Goal: Transaction & Acquisition: Obtain resource

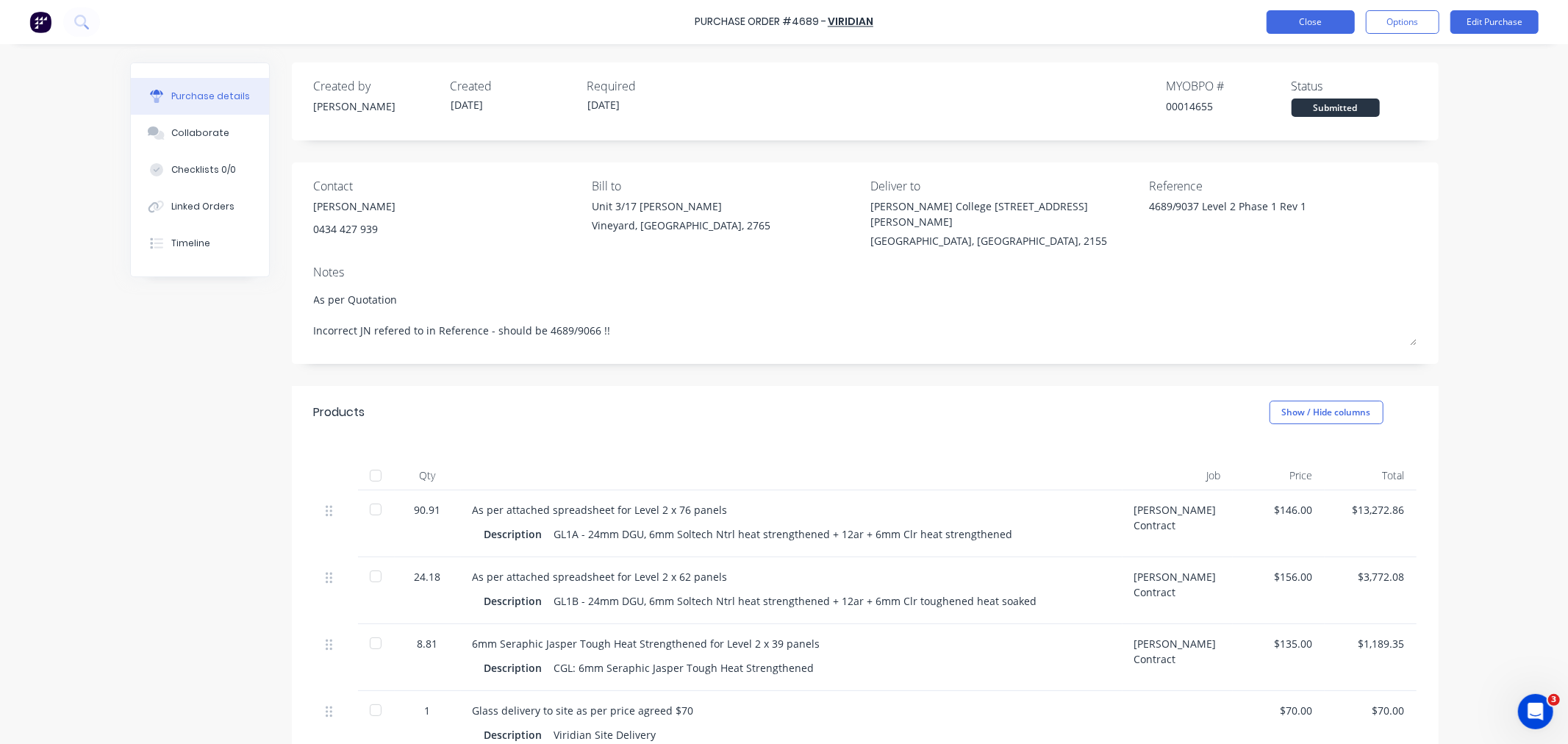
click at [1331, 24] on button "Close" at bounding box center [1311, 22] width 88 height 24
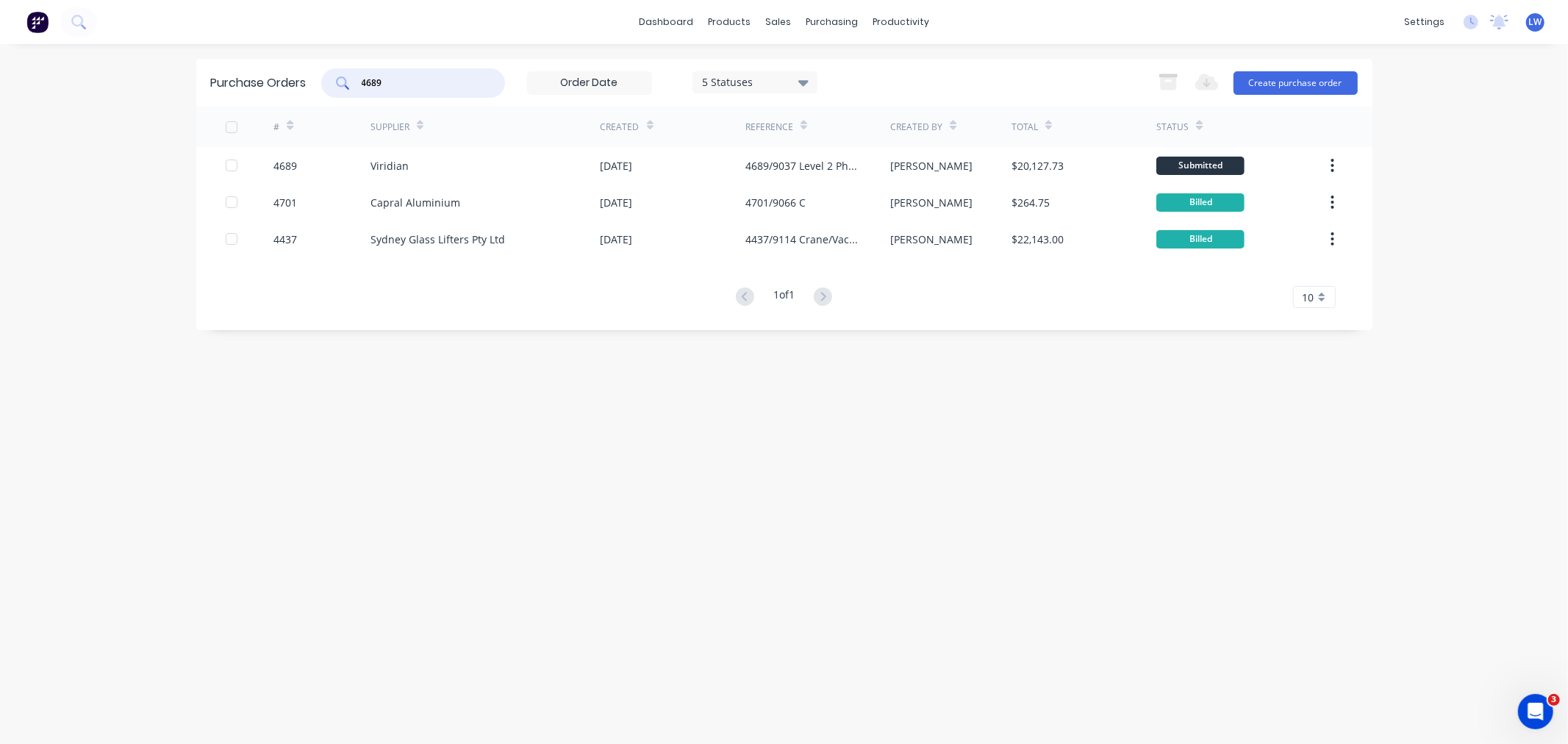
drag, startPoint x: 387, startPoint y: 85, endPoint x: 247, endPoint y: 69, distance: 140.9
click at [247, 69] on div "Purchase Orders 4689 5 Statuses 5 Statuses Export to Excel (XLSX) Create purcha…" at bounding box center [784, 83] width 1177 height 48
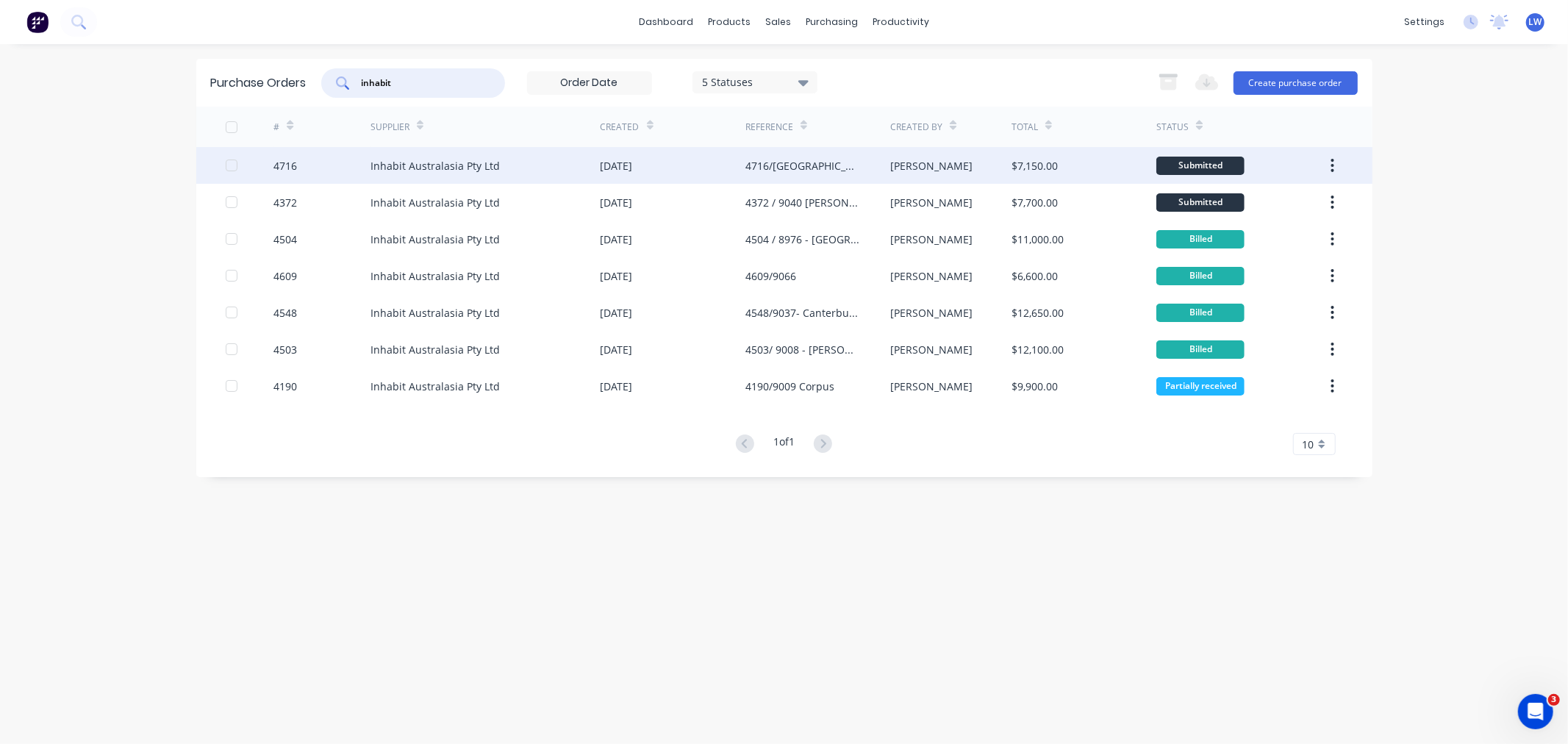
type input "inhabit"
click at [393, 160] on div "Inhabit Australasia Pty Ltd" at bounding box center [435, 166] width 129 height 15
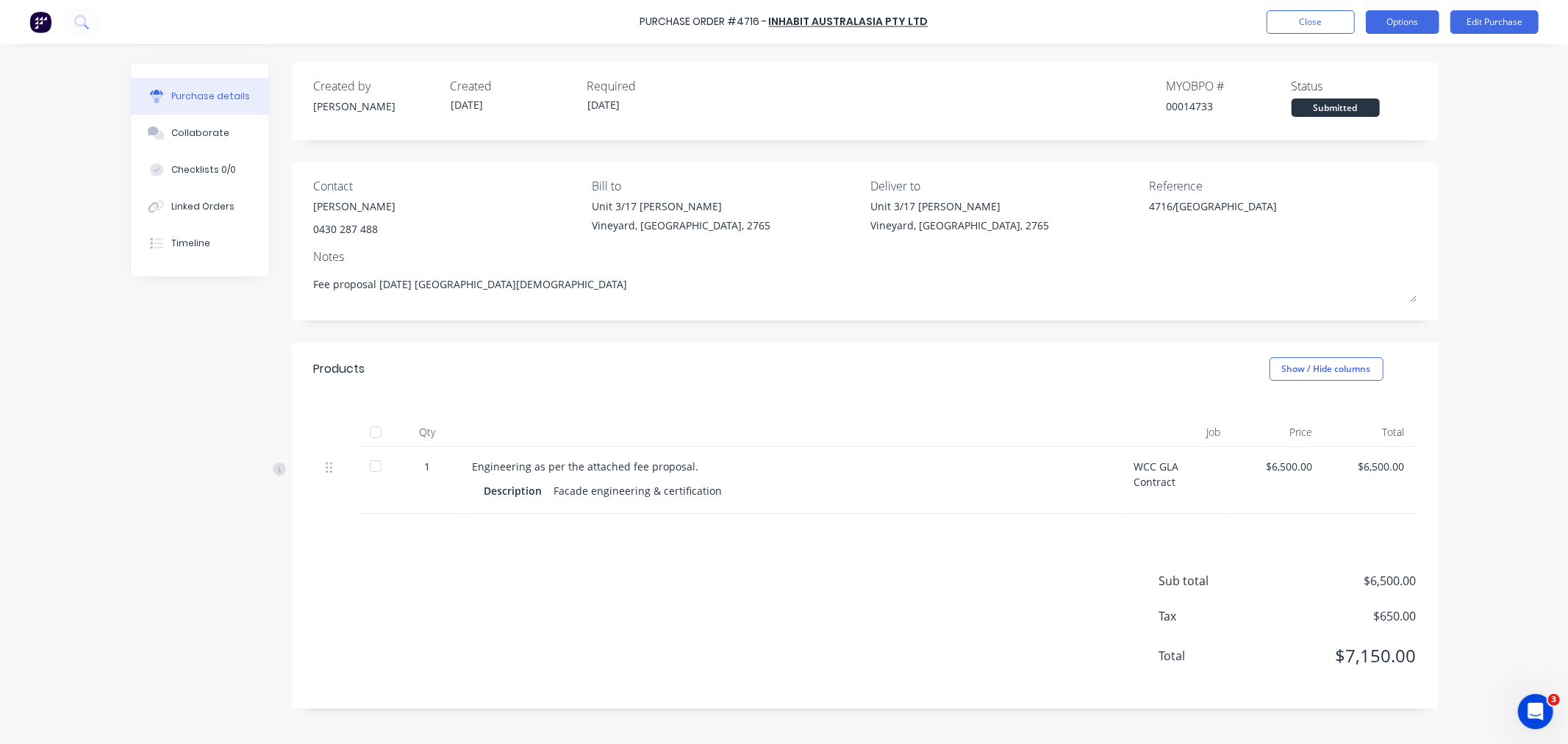
click at [1382, 26] on button "Options" at bounding box center [1402, 22] width 74 height 24
click at [1342, 60] on div "Print / Email" at bounding box center [1369, 59] width 113 height 21
click at [1341, 79] on div "With pricing" at bounding box center [1369, 89] width 113 height 21
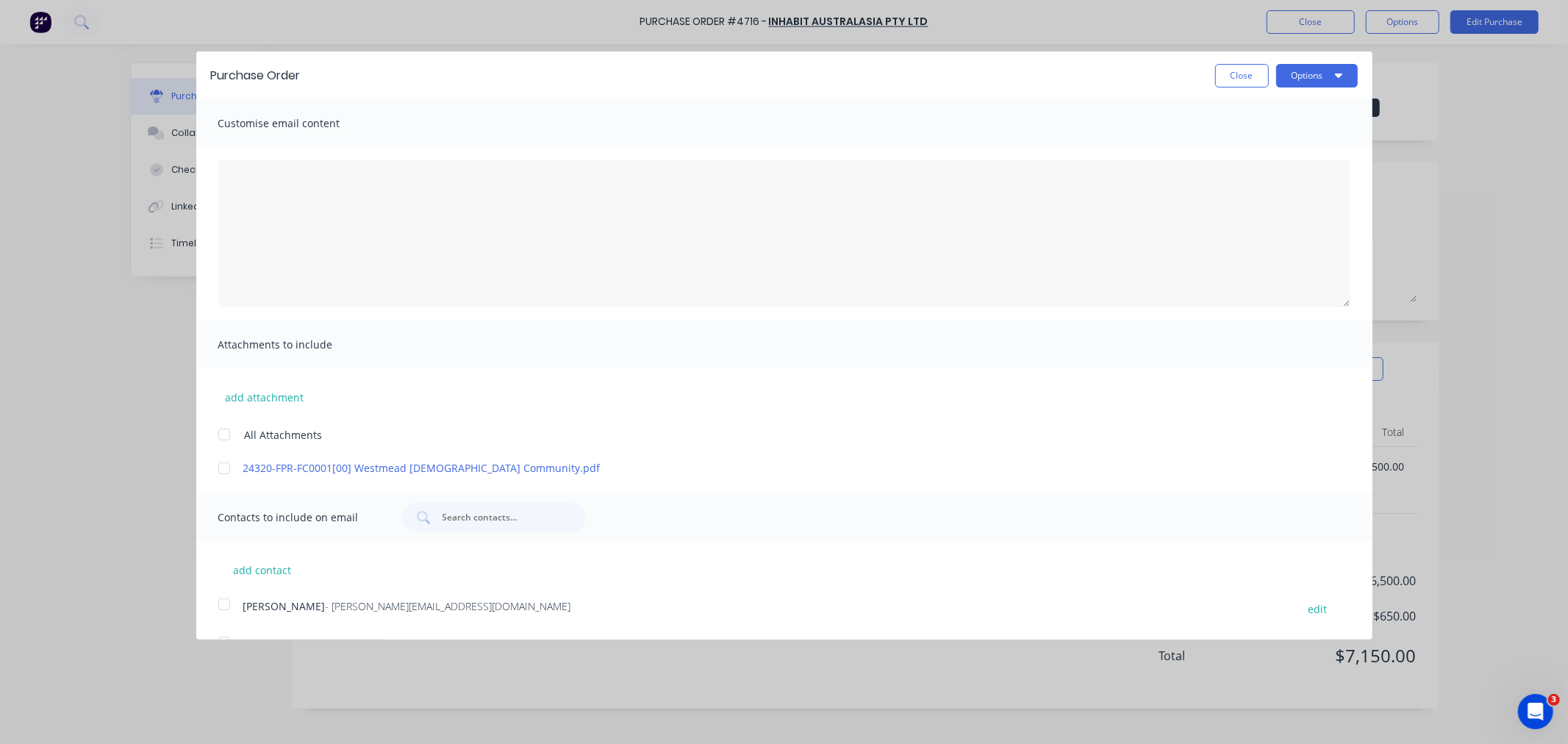
click at [225, 437] on div at bounding box center [224, 434] width 30 height 30
type textarea "x"
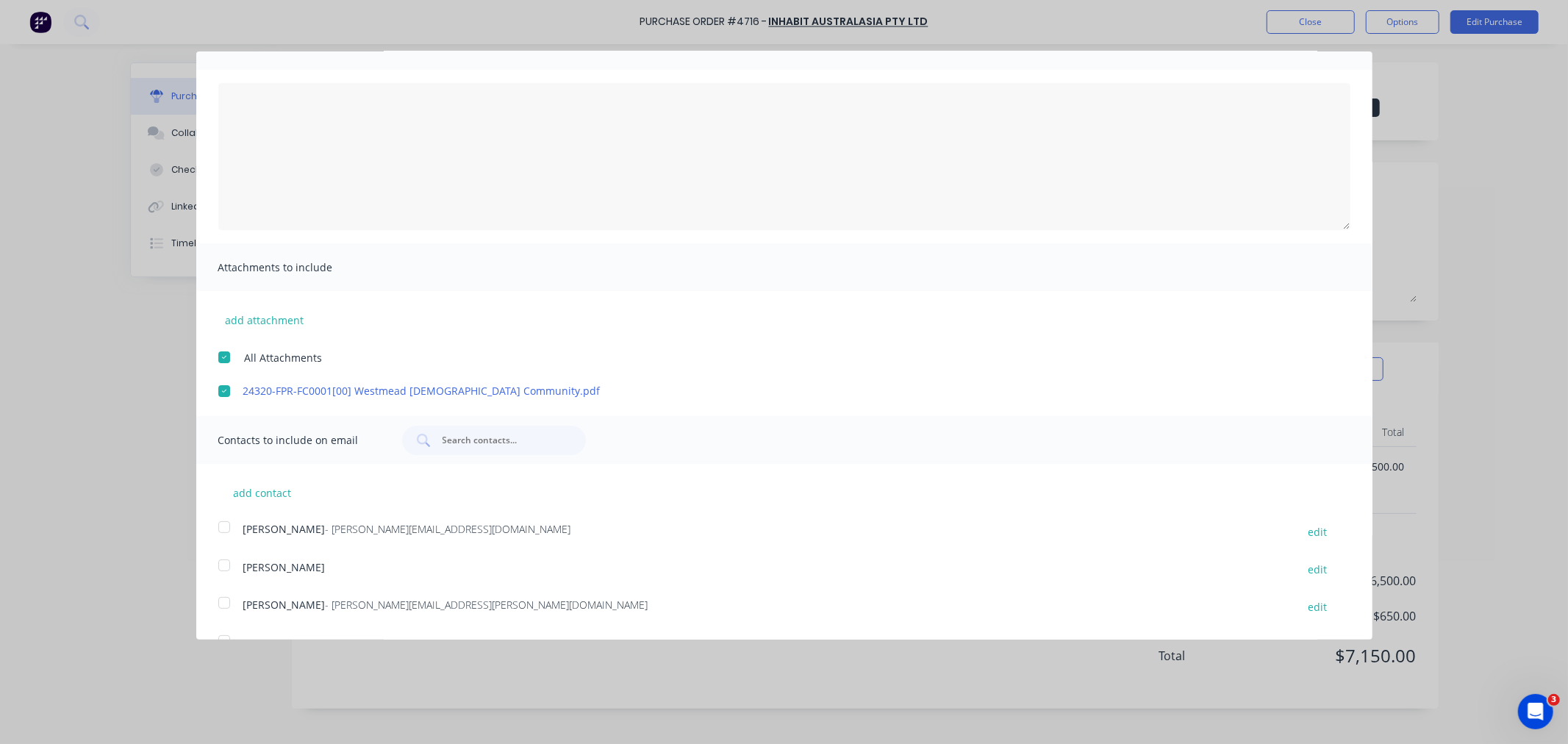
scroll to position [148, 0]
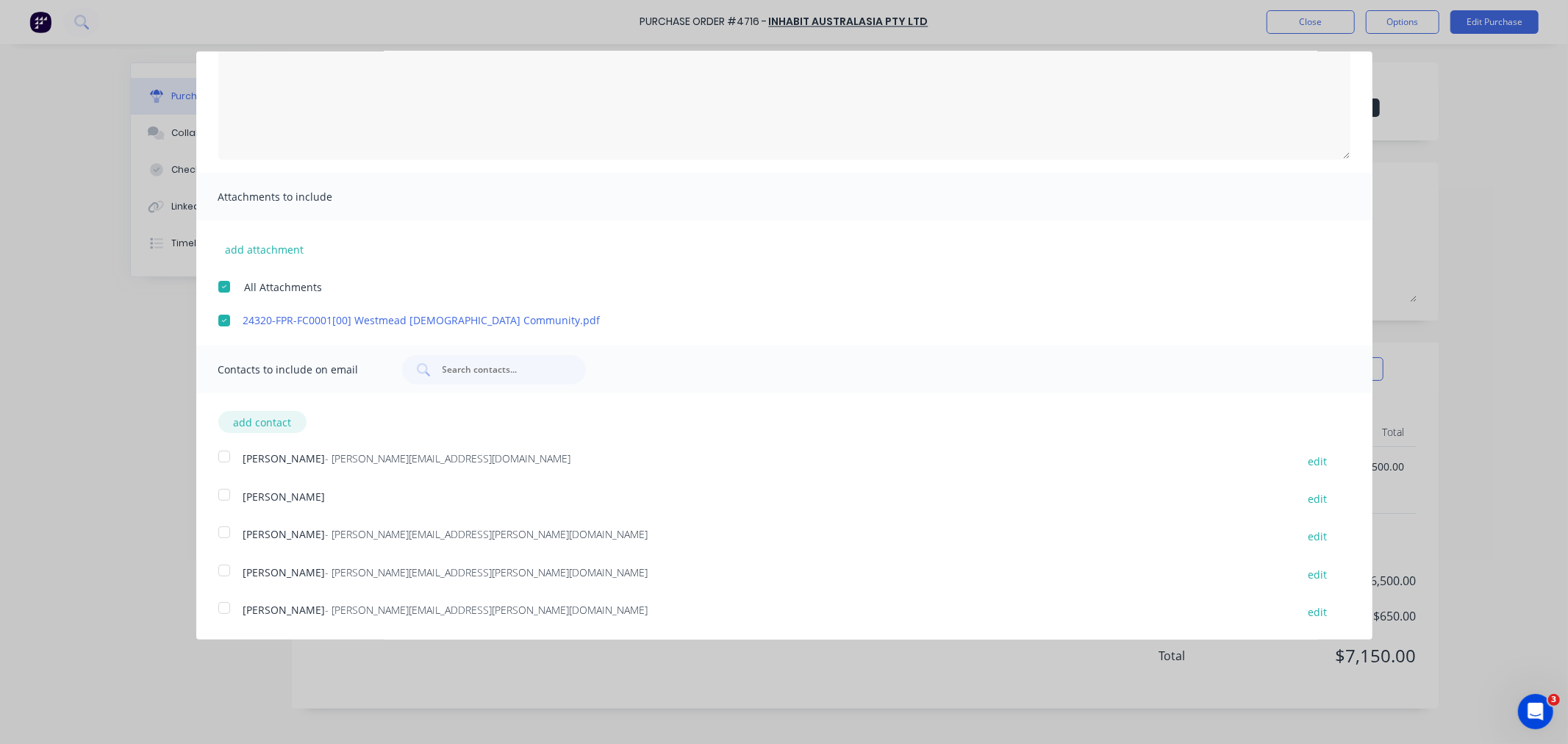
click at [253, 421] on button "add contact" at bounding box center [262, 422] width 88 height 22
select select "AU"
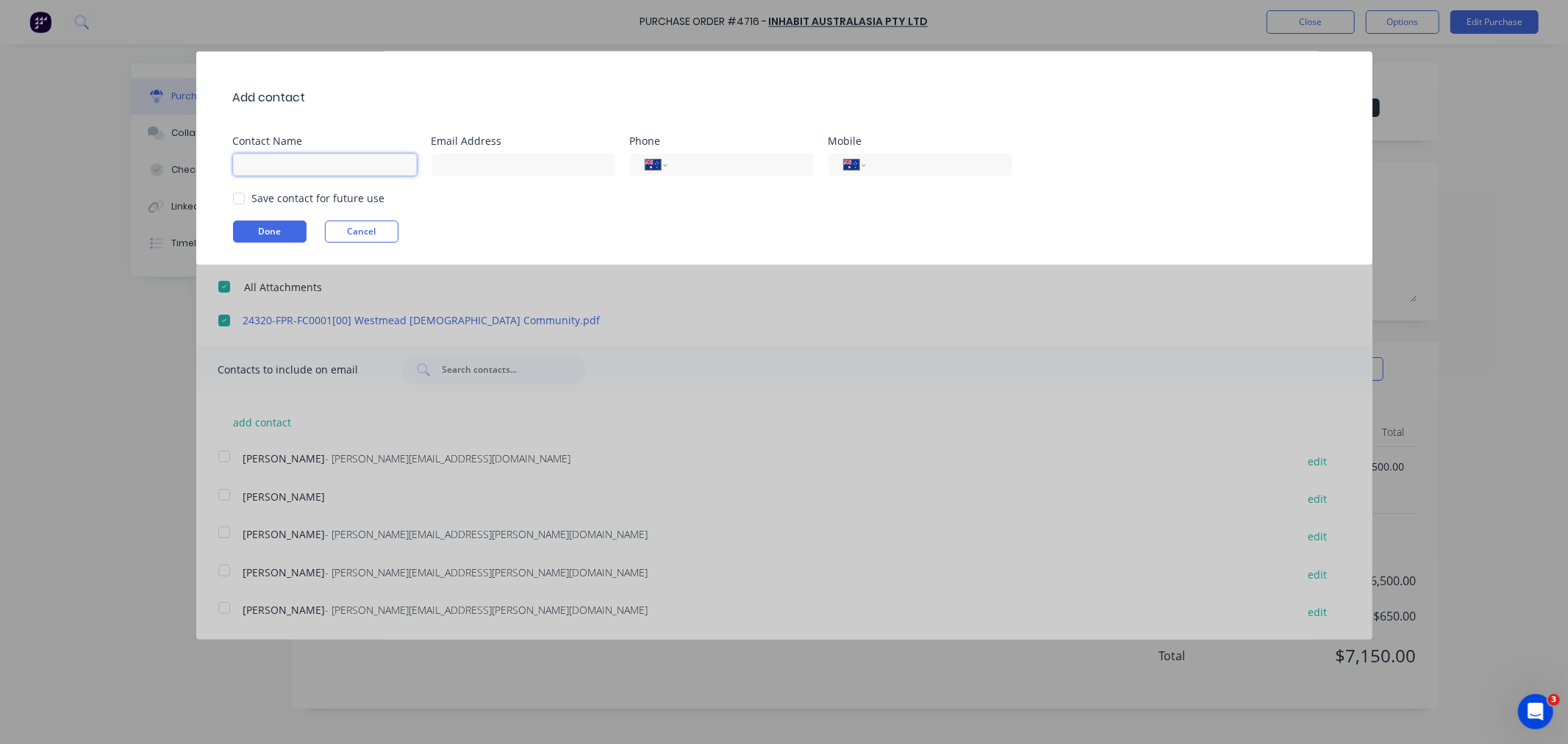
click at [269, 154] on input at bounding box center [325, 165] width 184 height 22
type input "[PERSON_NAME]"
type input "[PERSON_NAME][EMAIL_ADDRESS][DOMAIN_NAME]"
type input "[PHONE_NUMBER]"
click at [458, 167] on input "[PERSON_NAME][EMAIL_ADDRESS][DOMAIN_NAME]" at bounding box center [524, 165] width 184 height 22
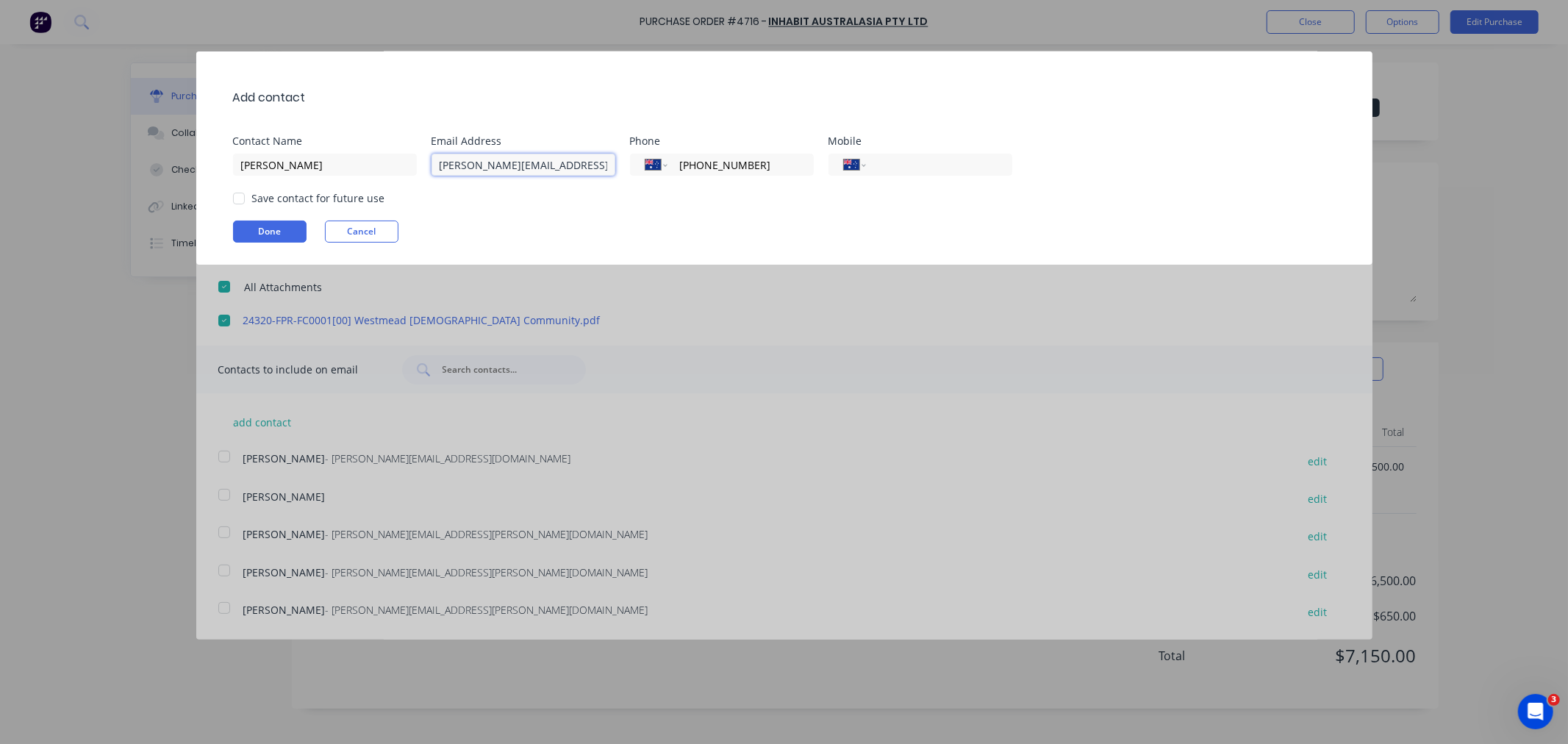
type input "[EMAIL_ADDRESS][DOMAIN_NAME]"
click at [902, 169] on input "tel" at bounding box center [936, 165] width 120 height 17
type input "0414 864 772"
click at [229, 201] on div at bounding box center [238, 198] width 30 height 30
click at [259, 233] on button "Done" at bounding box center [270, 231] width 74 height 22
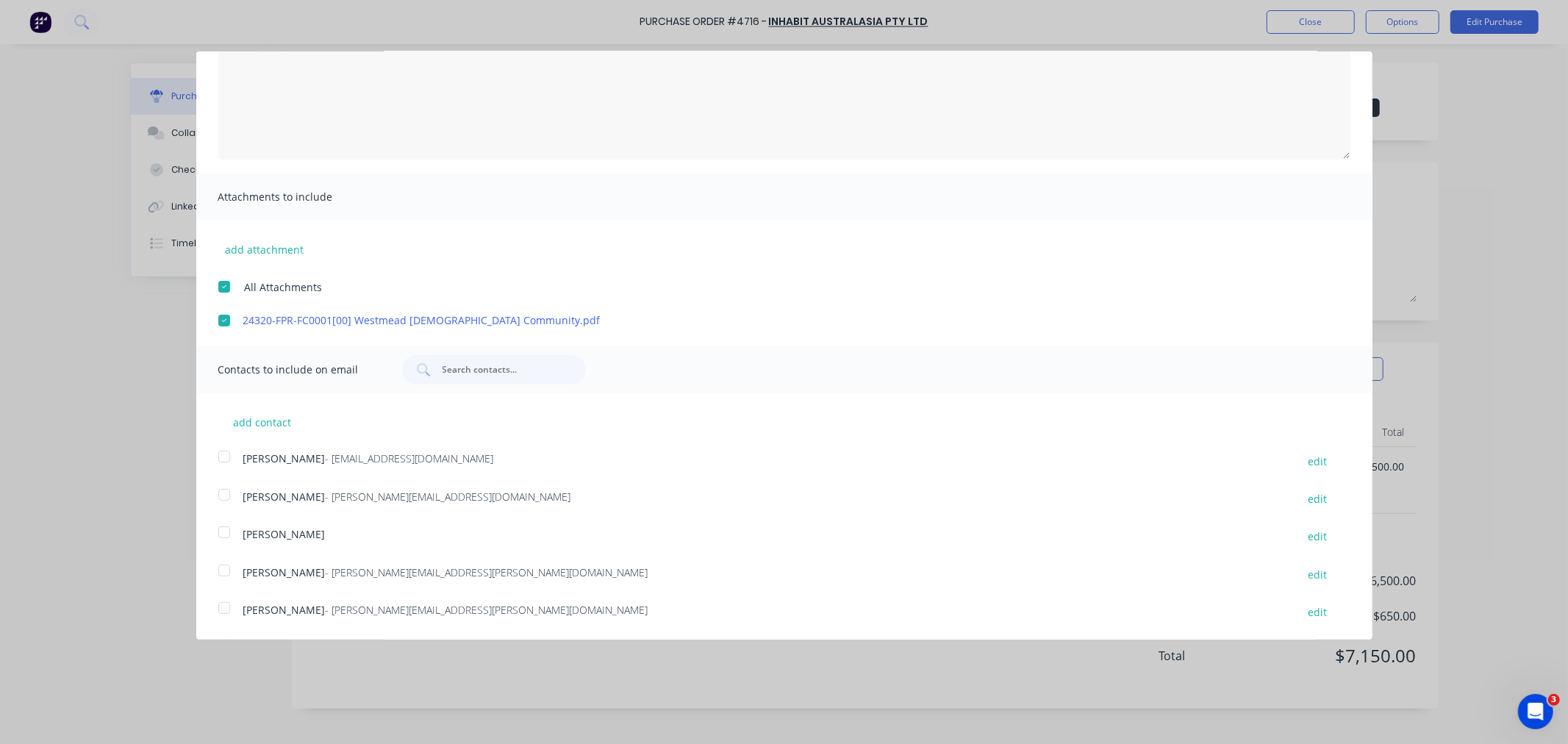
click at [225, 454] on div at bounding box center [224, 456] width 30 height 30
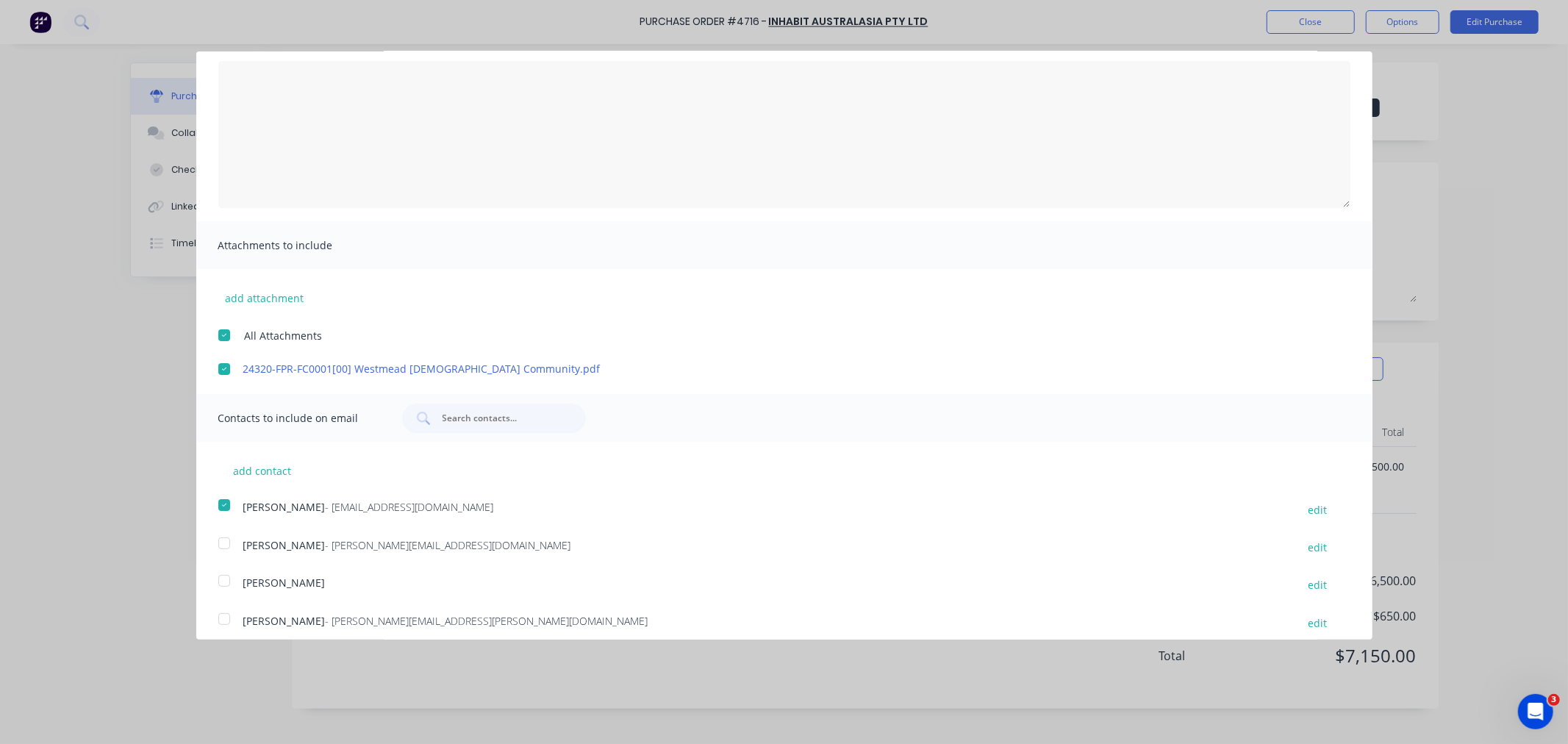
scroll to position [0, 0]
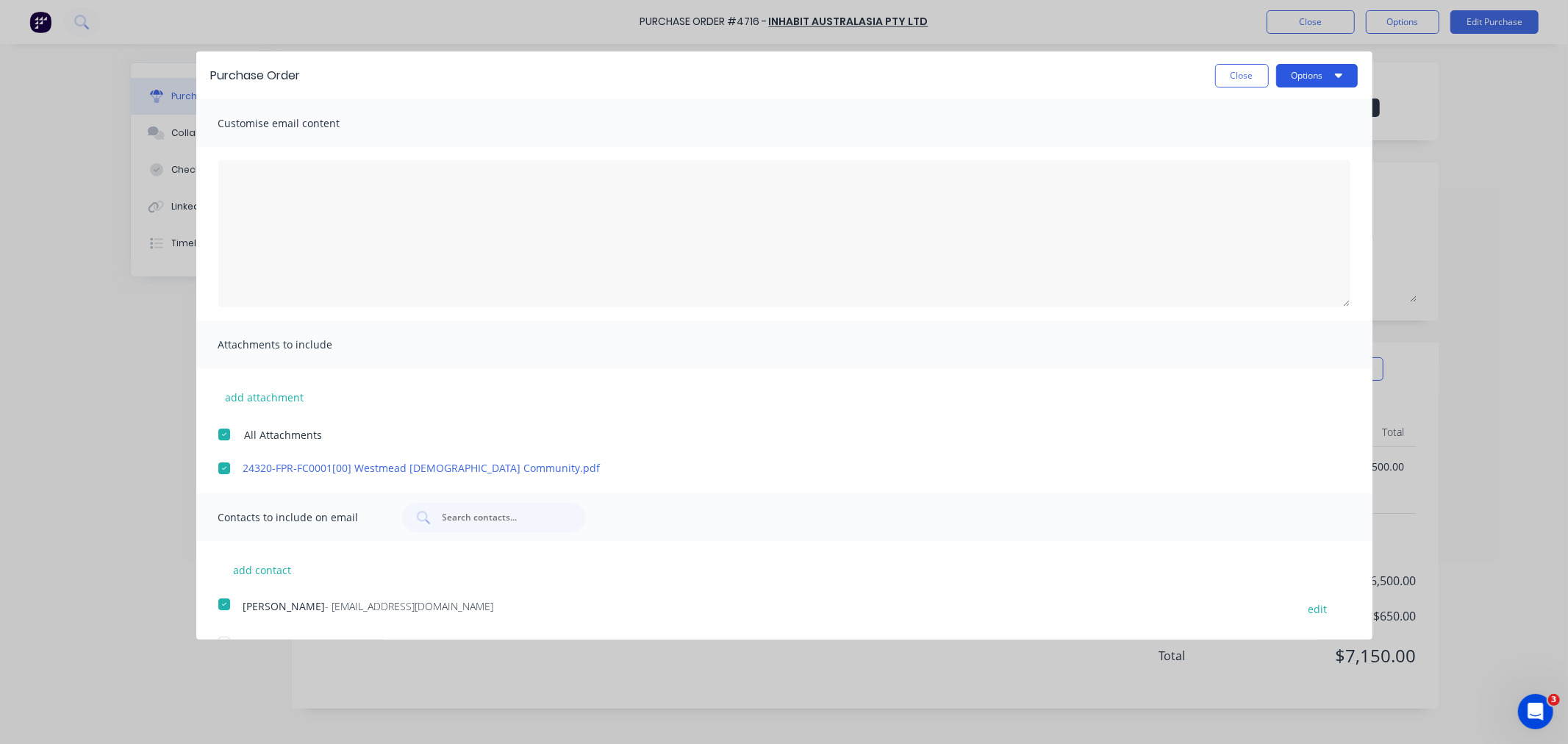
click at [1313, 69] on button "Options" at bounding box center [1317, 76] width 82 height 24
click at [1232, 138] on div "Email" at bounding box center [1288, 142] width 113 height 21
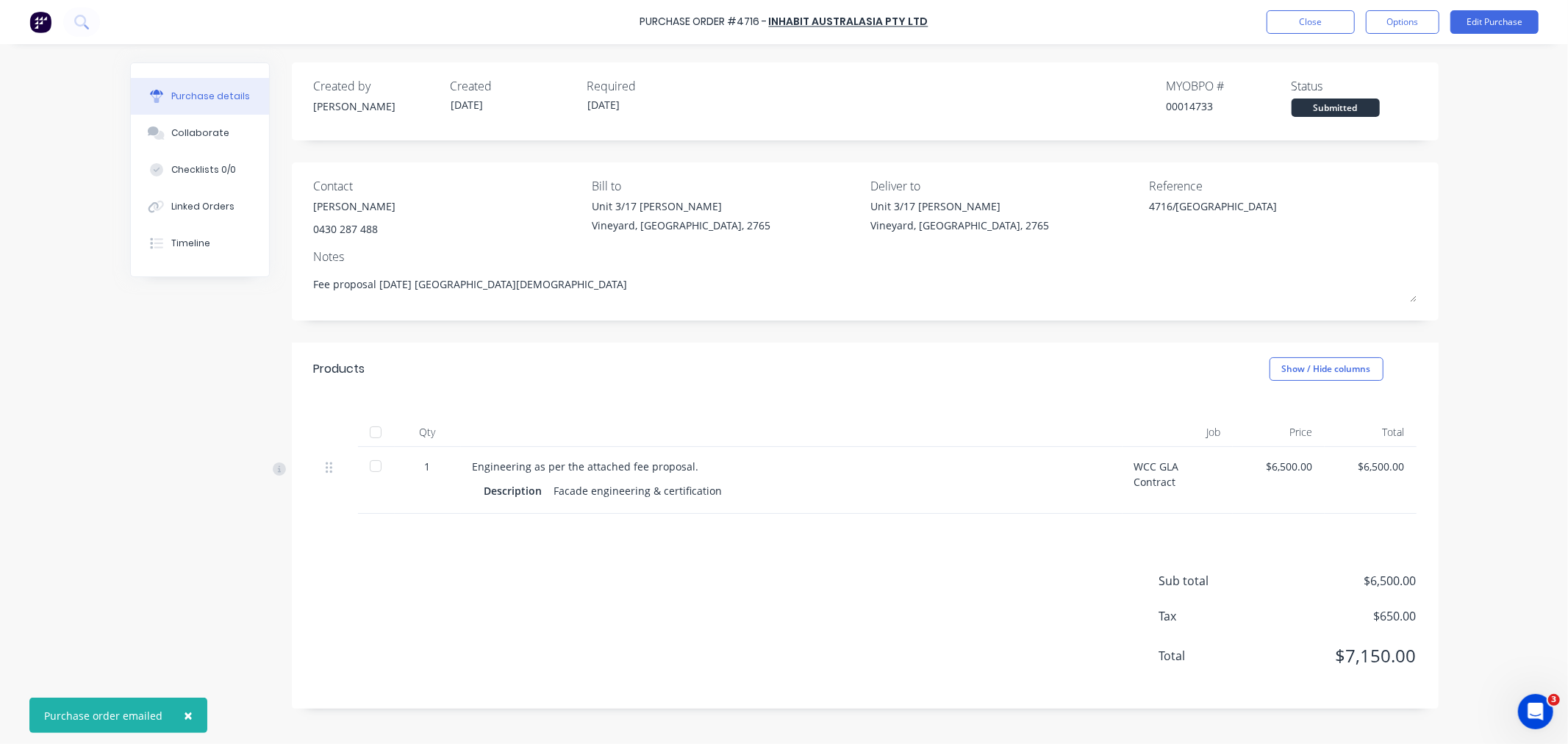
type textarea "x"
